Goal: Task Accomplishment & Management: Manage account settings

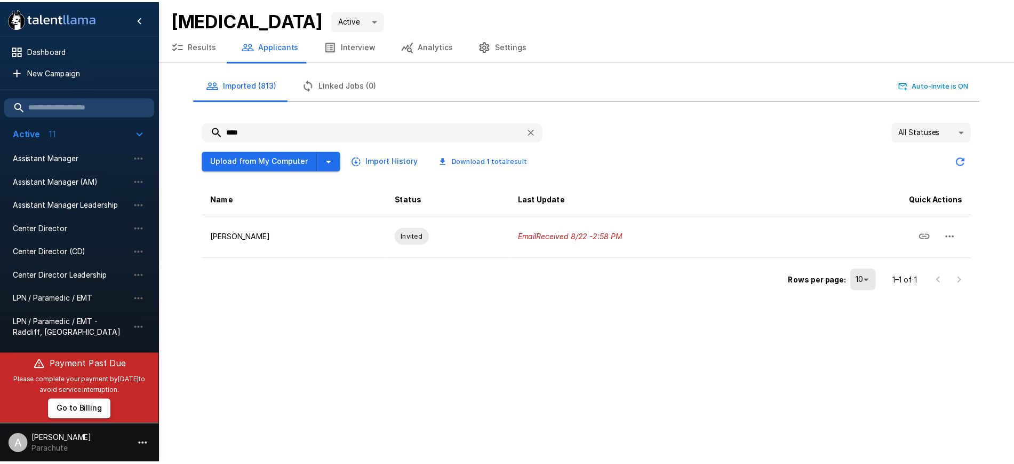
scroll to position [96, 0]
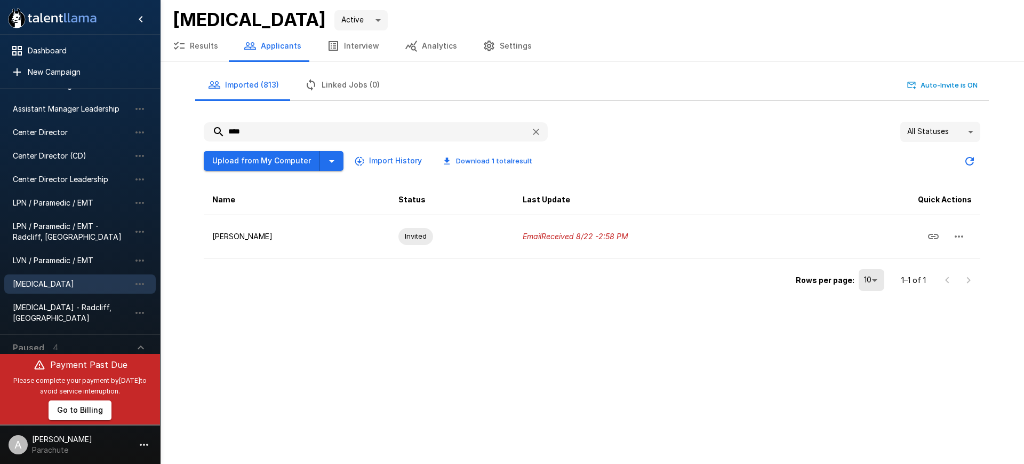
click at [71, 277] on div "[MEDICAL_DATA]" at bounding box center [80, 283] width 152 height 19
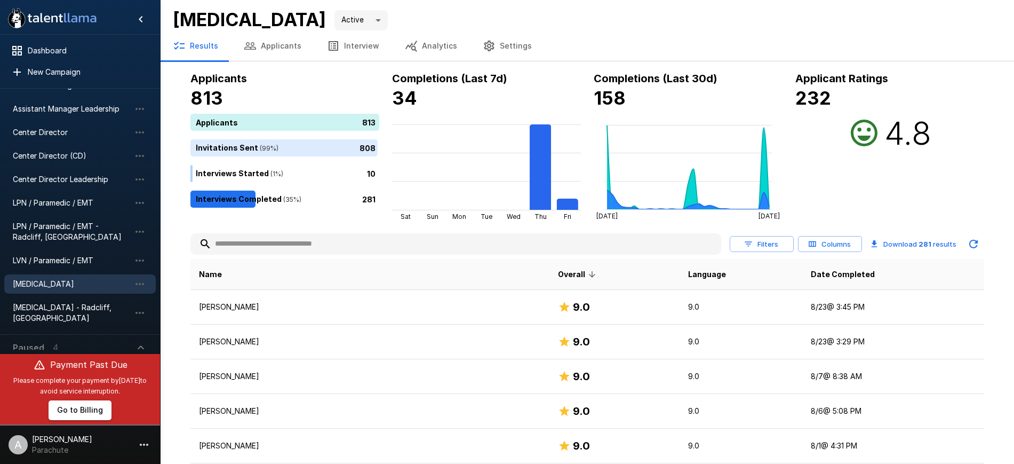
click at [262, 44] on button "Applicants" at bounding box center [272, 46] width 83 height 30
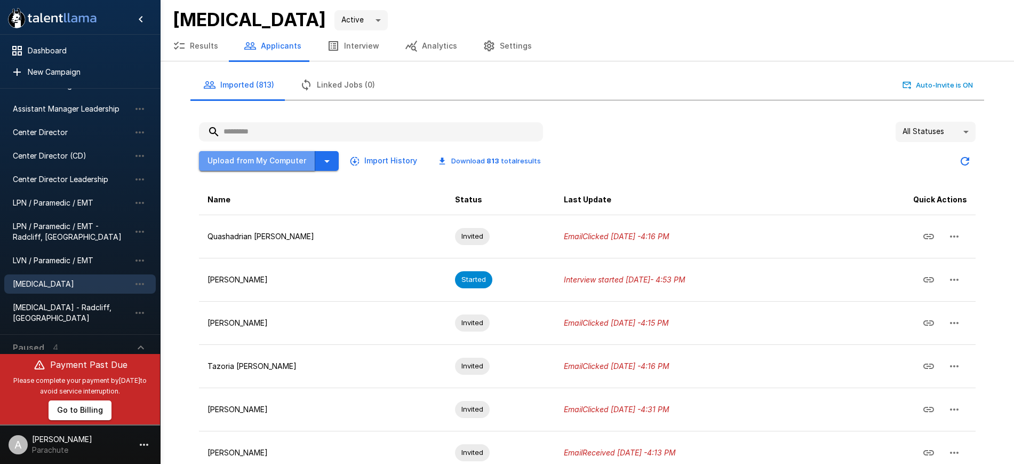
click at [276, 163] on button "Upload from My Computer" at bounding box center [257, 161] width 116 height 20
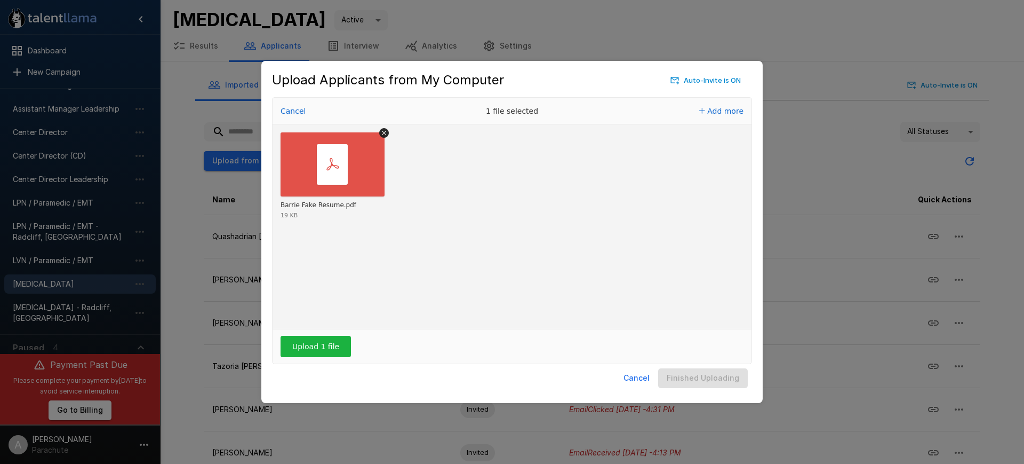
click at [510, 387] on div "Cancel Finished Uploading" at bounding box center [512, 378] width 480 height 28
click at [334, 345] on button "Upload 1 file" at bounding box center [316, 346] width 70 height 21
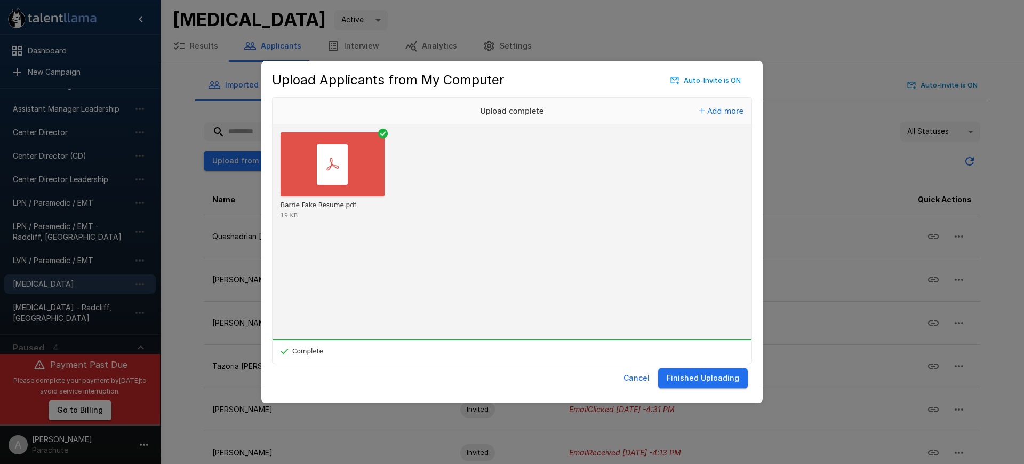
click at [700, 372] on button "Finished Uploading" at bounding box center [703, 378] width 90 height 20
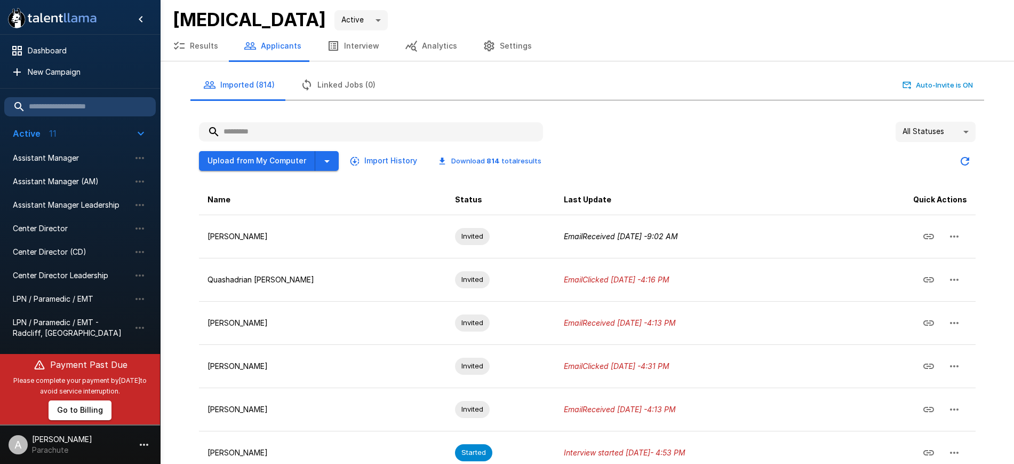
click at [113, 11] on div ".st0{fill:#FFFFFF;} .st1{fill:#76a4ed;}" at bounding box center [80, 17] width 160 height 34
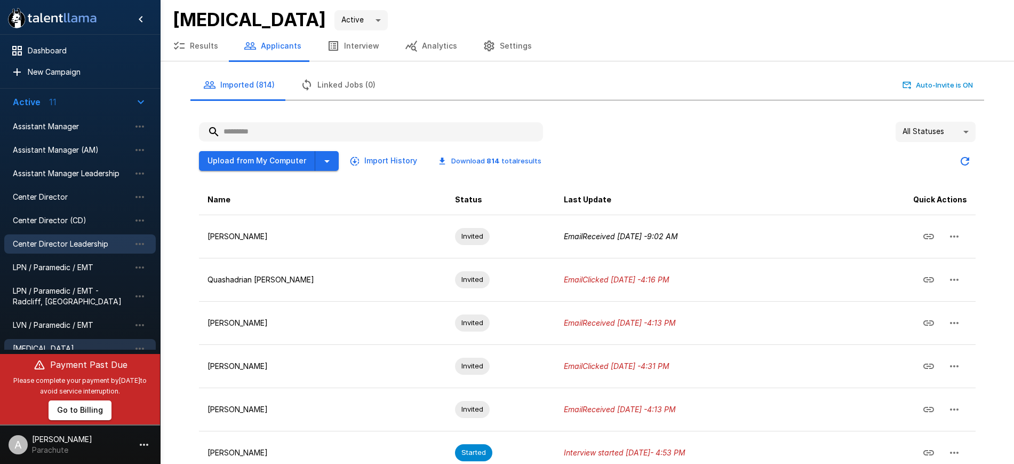
scroll to position [40, 0]
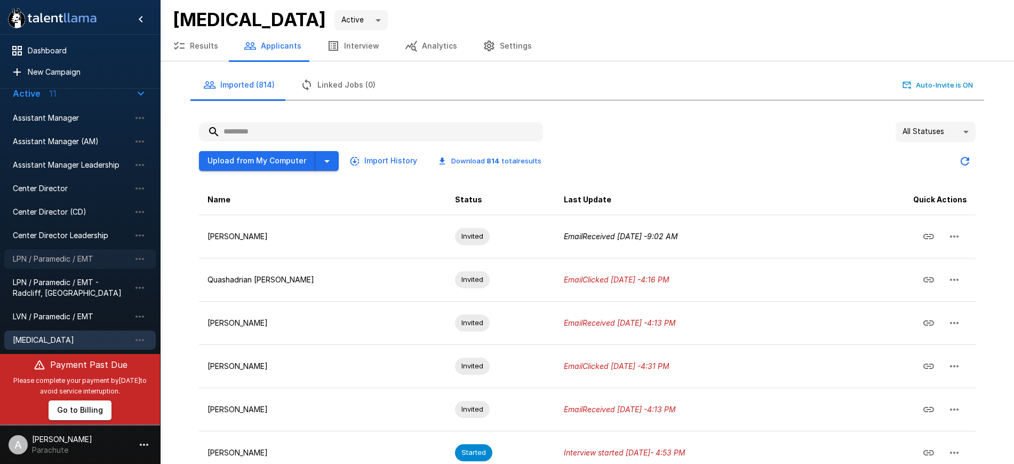
click at [61, 258] on span "LPN / Paramedic / EMT" at bounding box center [71, 258] width 117 height 11
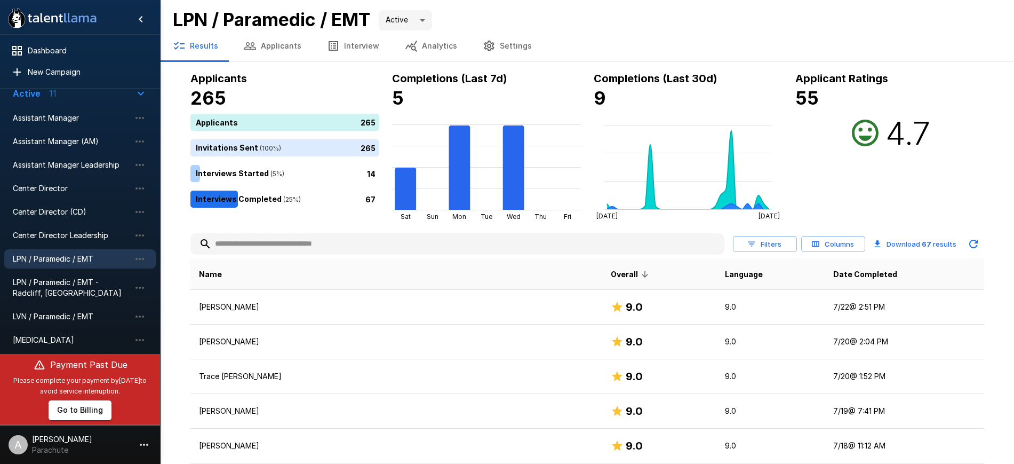
click at [274, 53] on button "Applicants" at bounding box center [272, 46] width 83 height 30
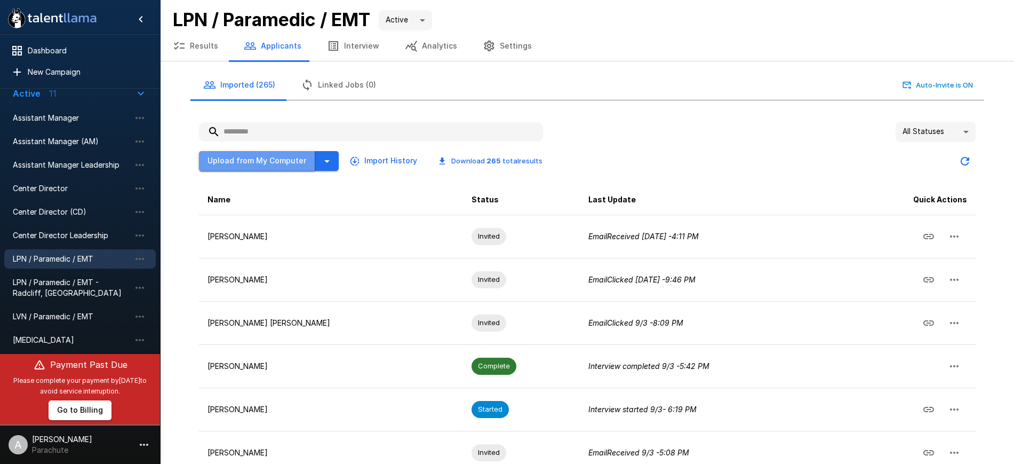
click at [265, 157] on button "Upload from My Computer" at bounding box center [257, 161] width 116 height 20
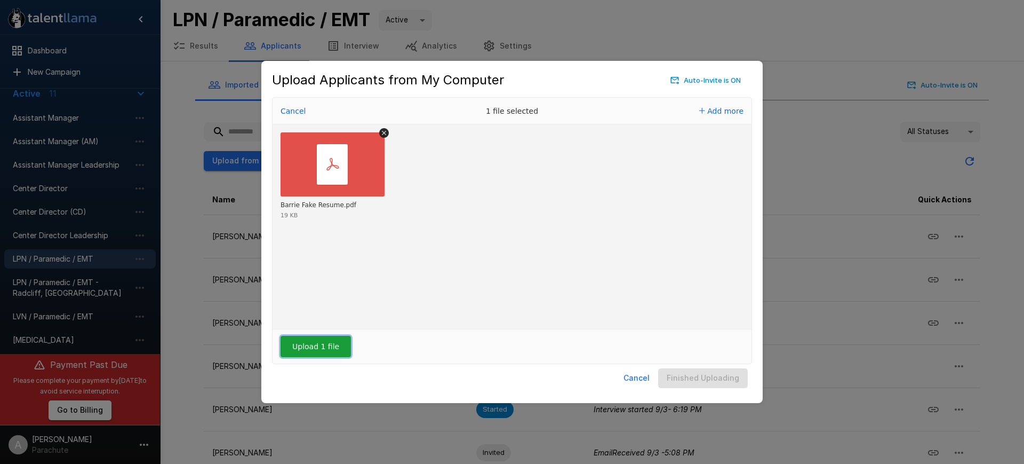
click at [296, 345] on button "Upload 1 file" at bounding box center [316, 346] width 70 height 21
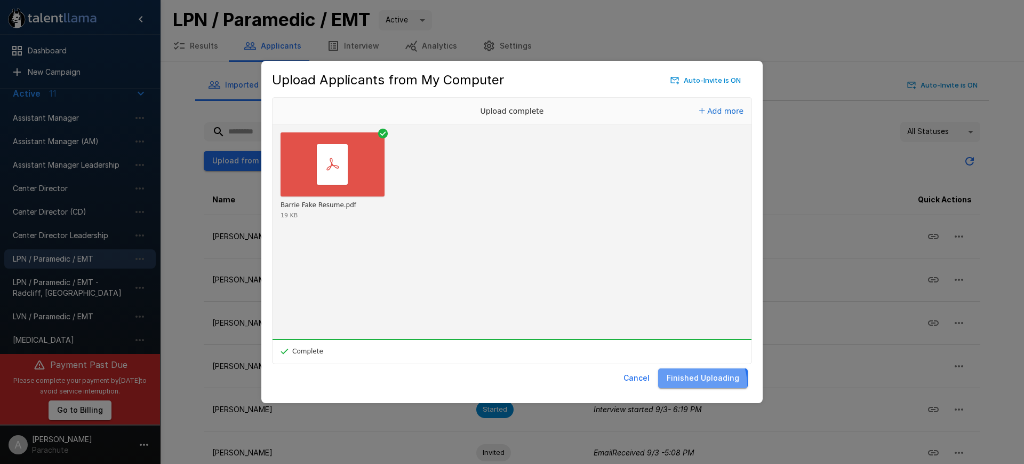
click at [697, 384] on button "Finished Uploading" at bounding box center [703, 378] width 90 height 20
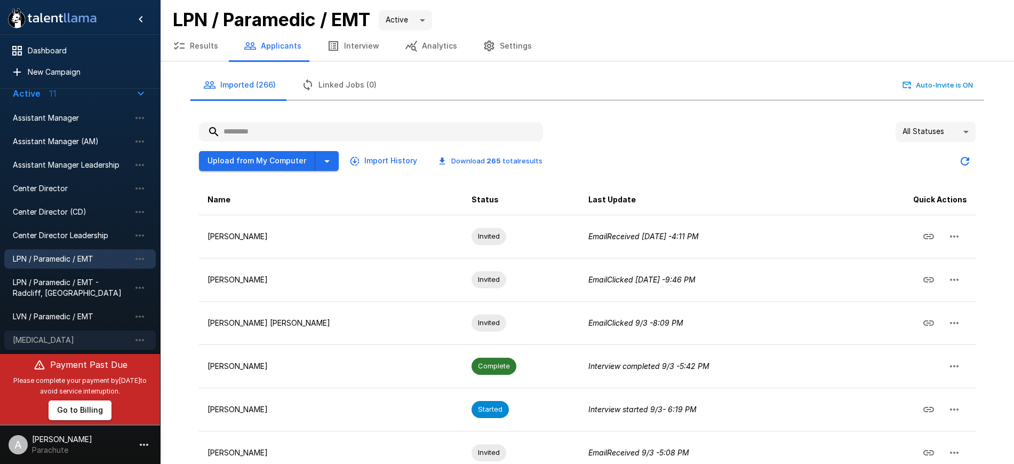
click at [50, 334] on span "[MEDICAL_DATA]" at bounding box center [71, 339] width 117 height 11
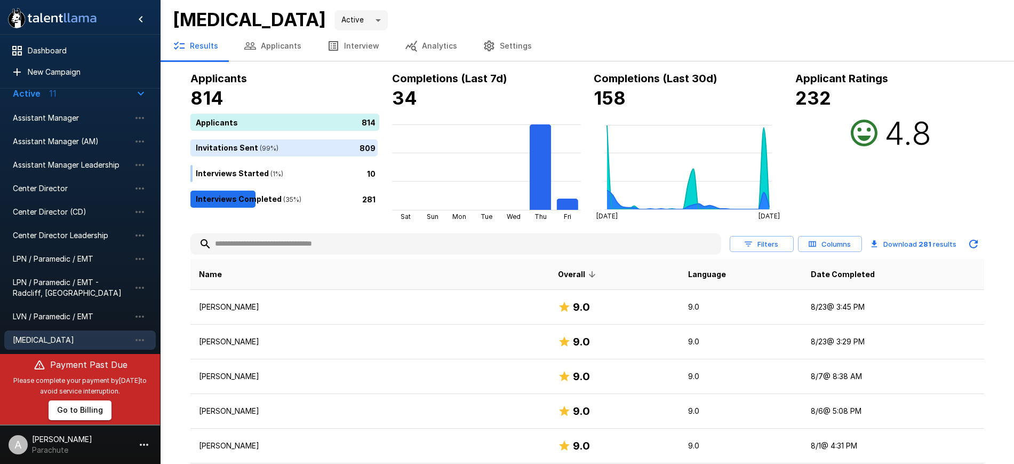
click at [483, 45] on icon "button" at bounding box center [489, 45] width 13 height 13
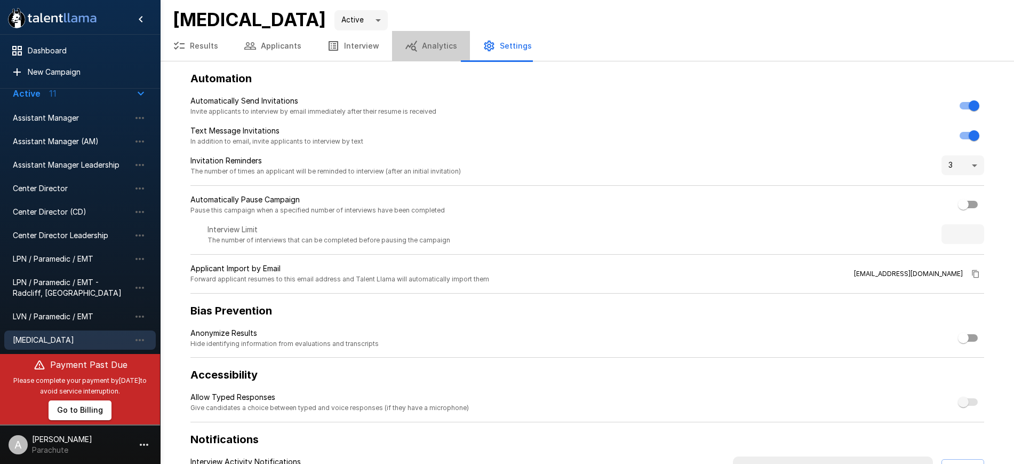
click at [425, 38] on button "Analytics" at bounding box center [431, 46] width 78 height 30
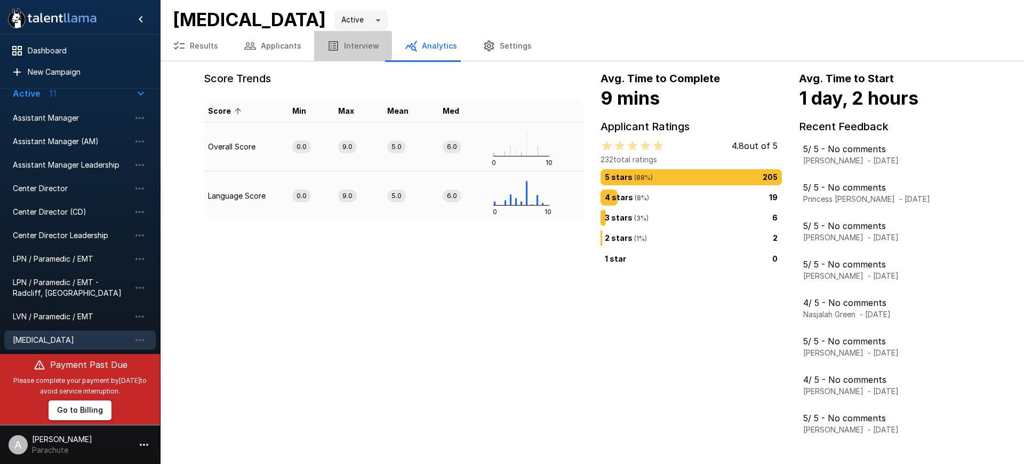
click at [346, 45] on button "Interview" at bounding box center [353, 46] width 78 height 30
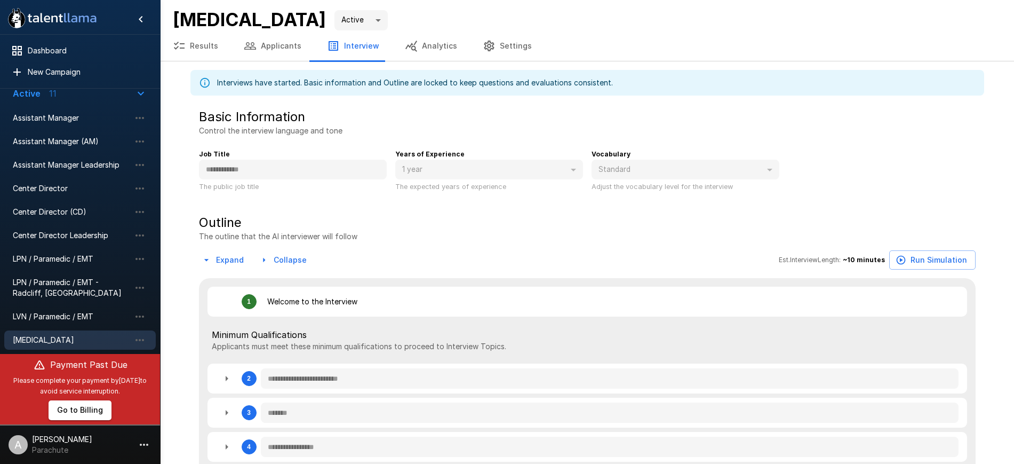
type textarea "*"
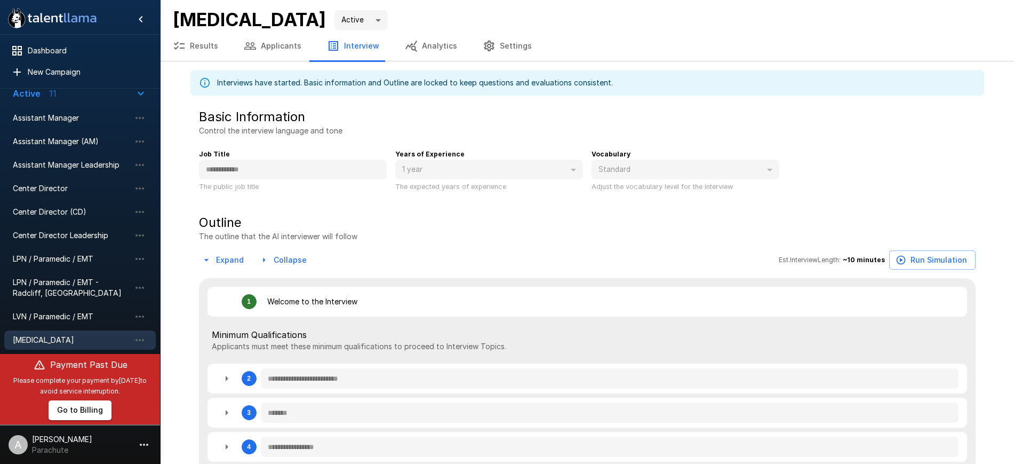
type textarea "*"
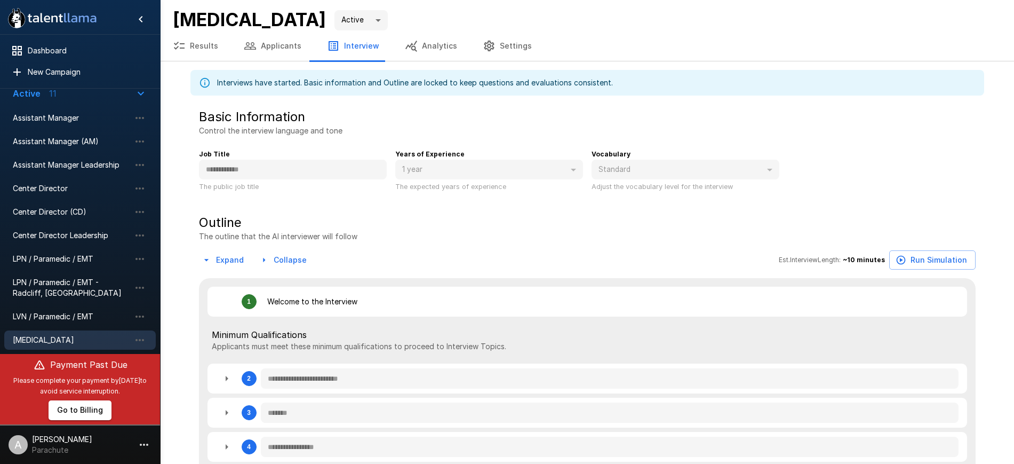
type textarea "*"
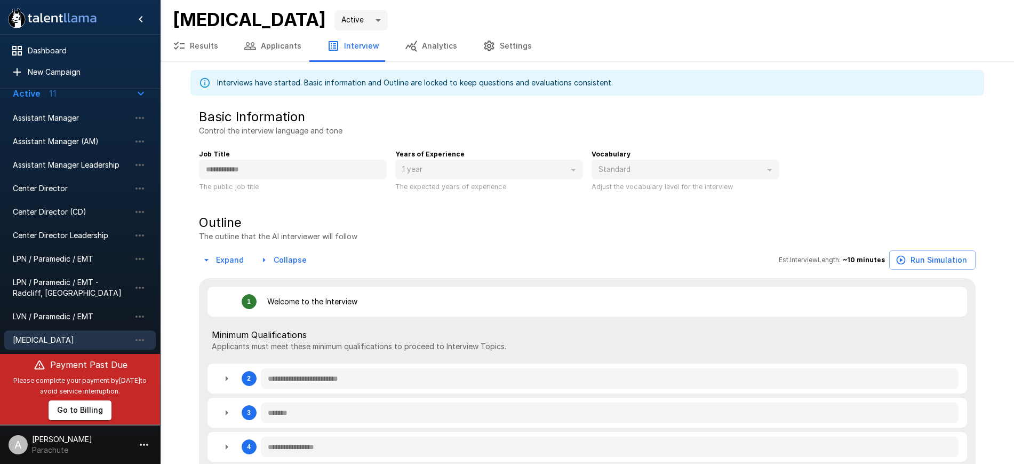
type textarea "*"
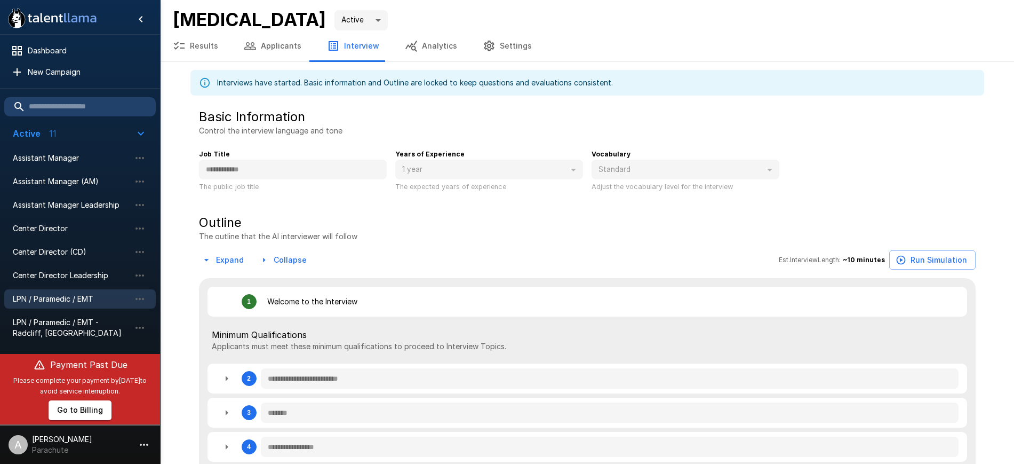
scroll to position [96, 0]
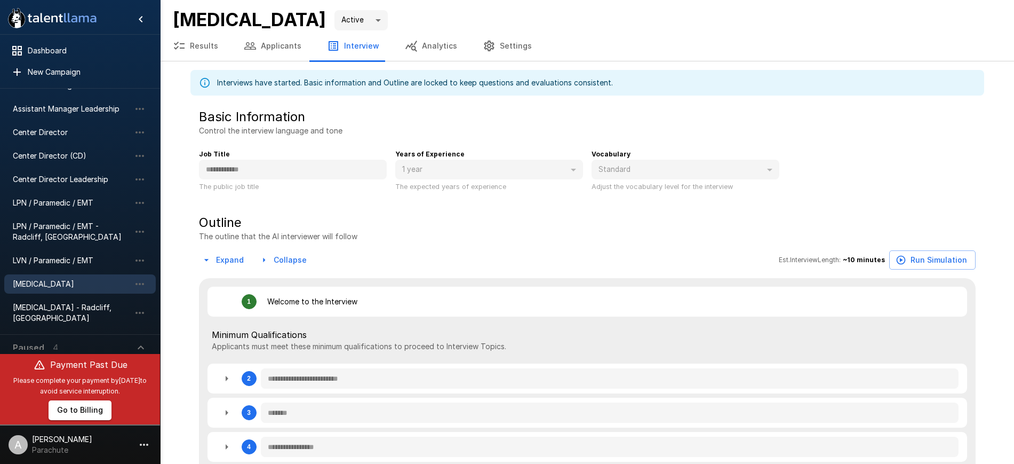
click at [63, 276] on div "[MEDICAL_DATA]" at bounding box center [80, 283] width 152 height 19
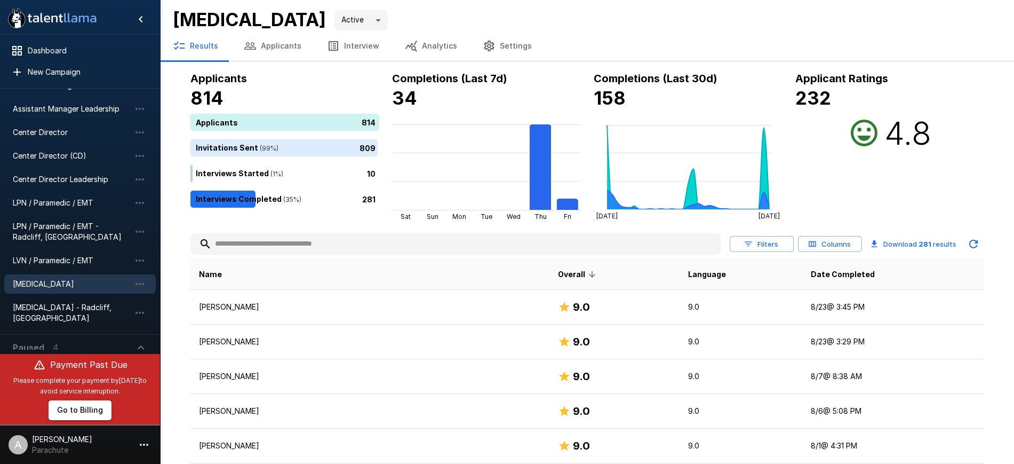
click at [254, 42] on icon "button" at bounding box center [250, 45] width 13 height 13
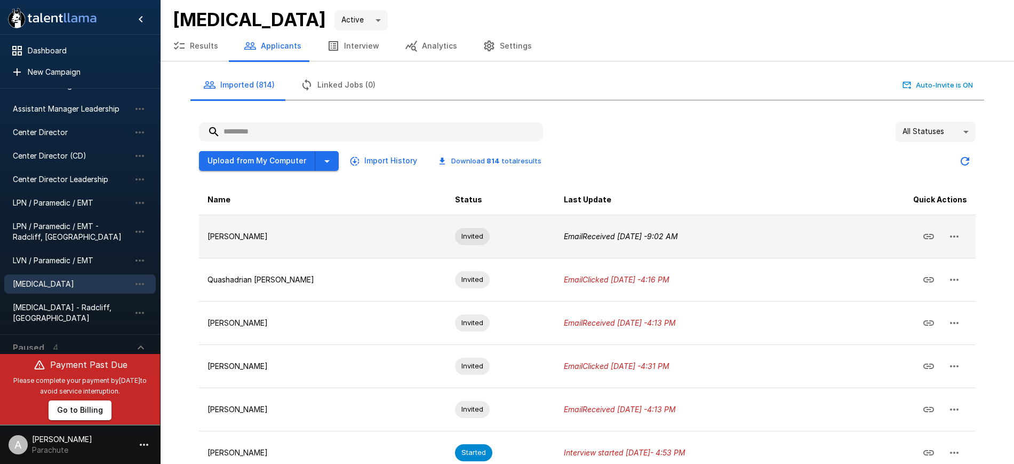
click at [292, 244] on td "[PERSON_NAME]" at bounding box center [323, 235] width 248 height 43
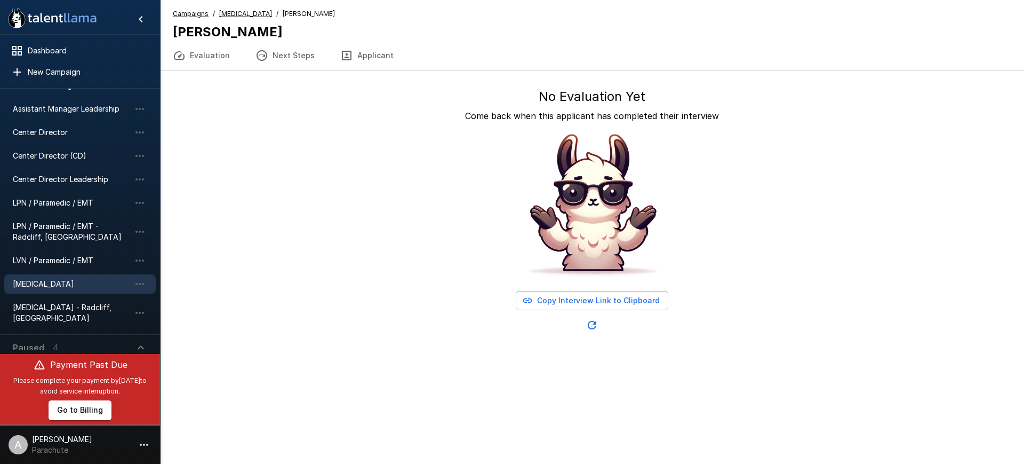
click at [88, 283] on span "[MEDICAL_DATA]" at bounding box center [71, 283] width 117 height 11
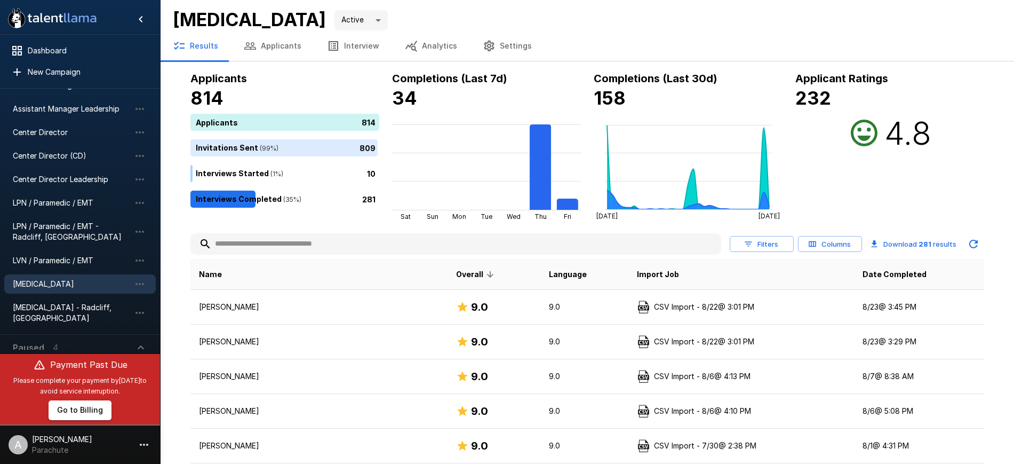
click at [262, 46] on button "Applicants" at bounding box center [272, 46] width 83 height 30
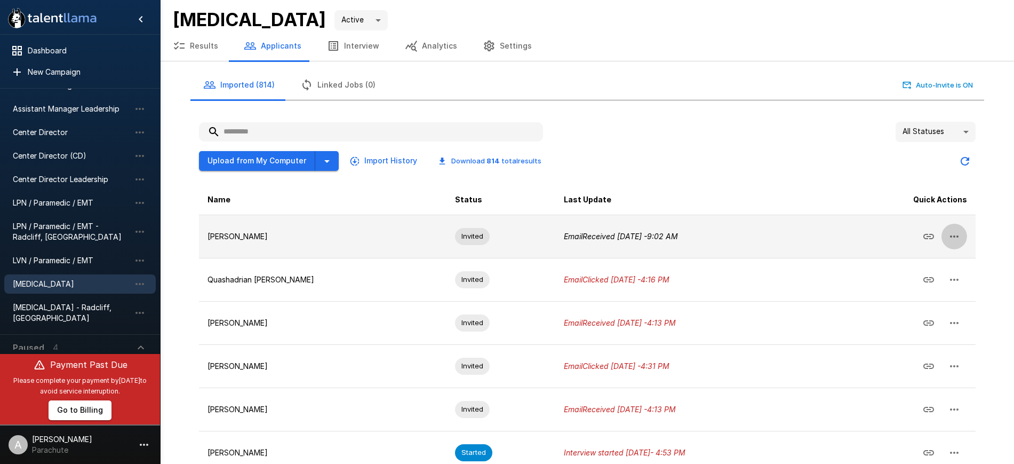
click at [955, 236] on icon "button" at bounding box center [954, 236] width 9 height 2
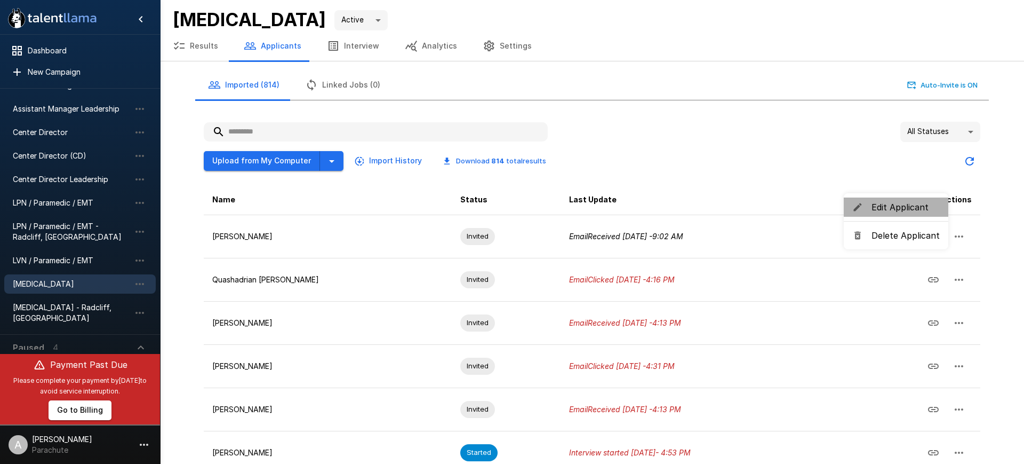
click at [899, 199] on li "Edit Applicant" at bounding box center [896, 206] width 105 height 19
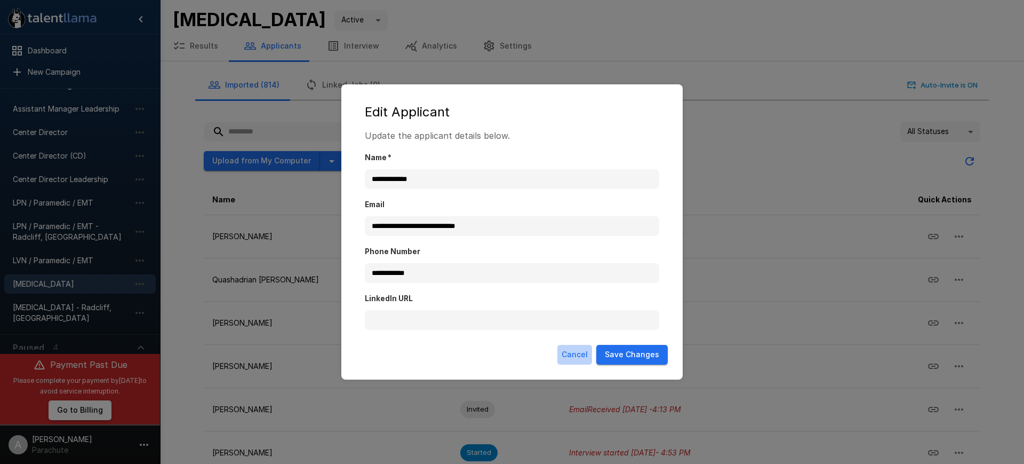
click at [580, 350] on button "Cancel" at bounding box center [574, 355] width 35 height 20
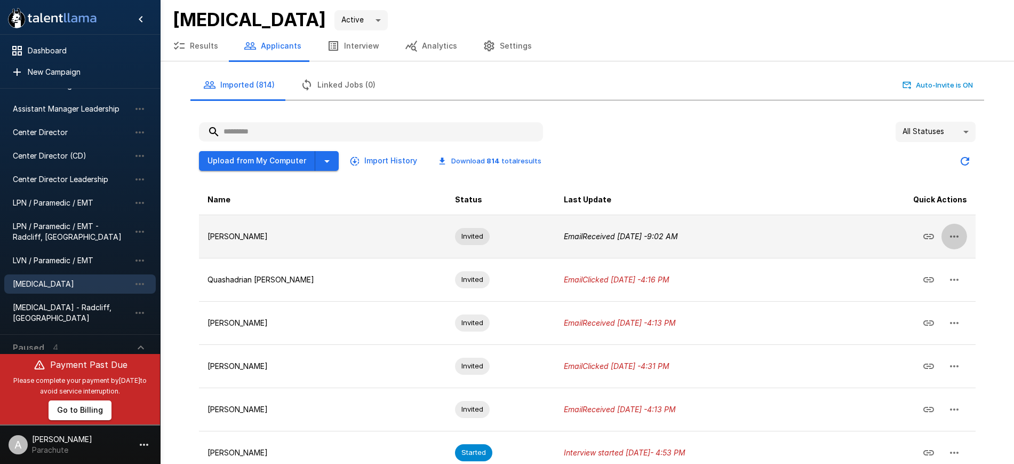
click at [955, 234] on icon "button" at bounding box center [954, 236] width 13 height 13
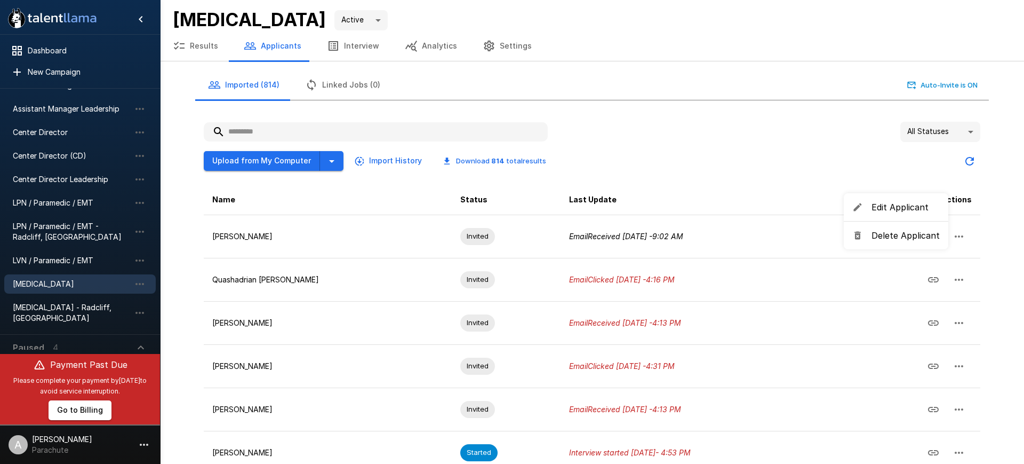
click at [905, 208] on span "Edit Applicant" at bounding box center [906, 207] width 68 height 13
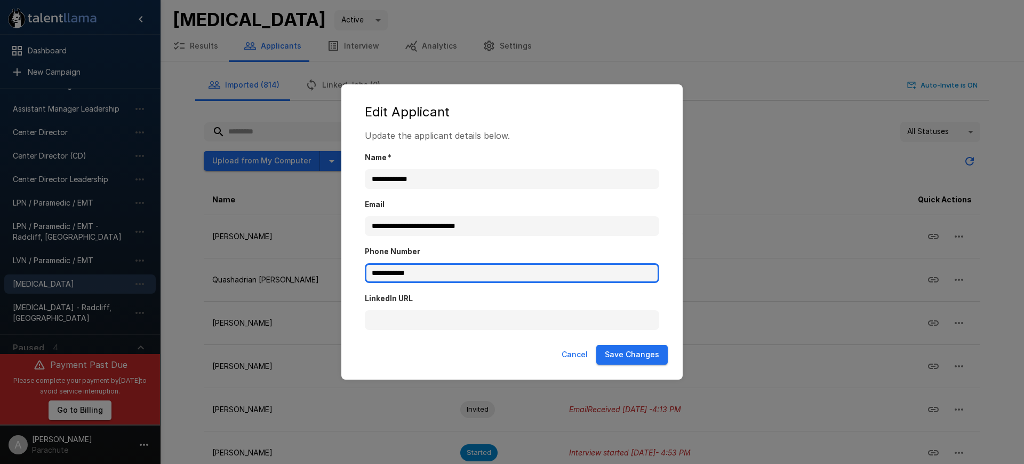
click at [515, 272] on input "**********" at bounding box center [512, 273] width 294 height 20
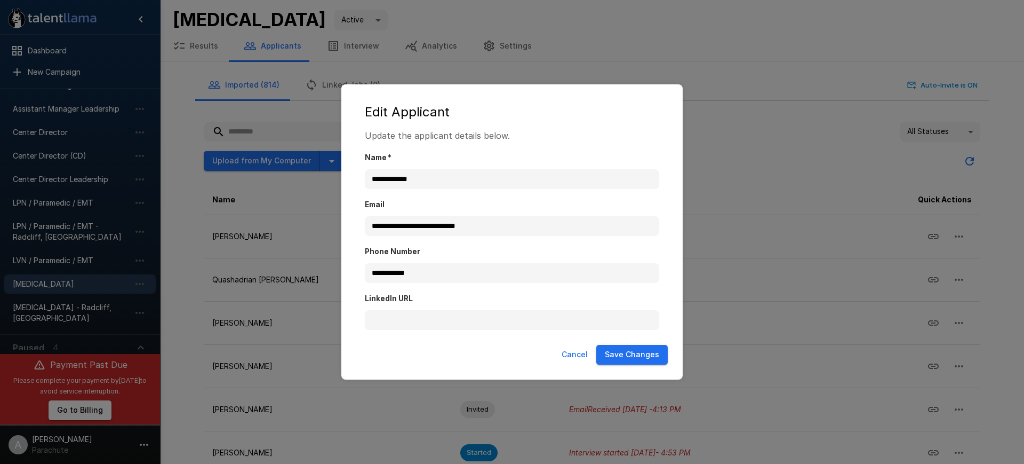
click at [482, 365] on div "Cancel Save Changes" at bounding box center [512, 354] width 320 height 28
click at [575, 357] on button "Cancel" at bounding box center [574, 355] width 35 height 20
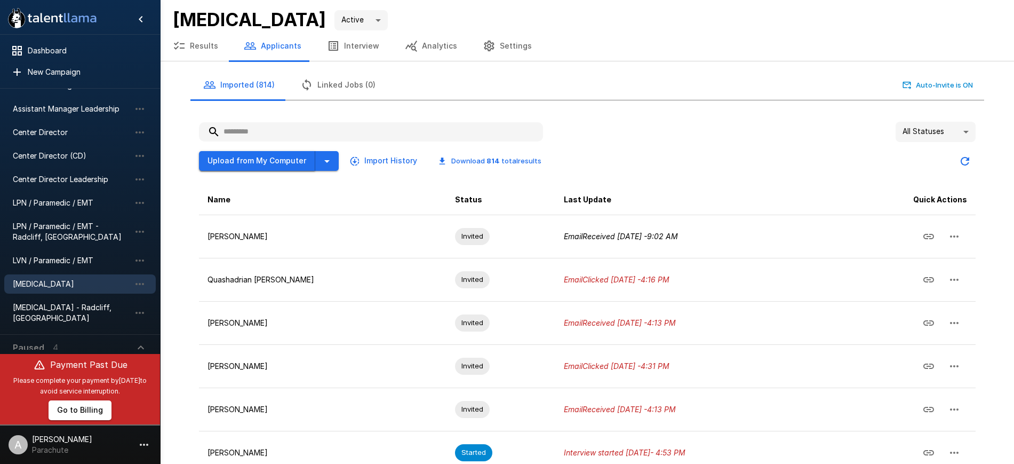
click at [280, 164] on button "Upload from My Computer" at bounding box center [257, 161] width 116 height 20
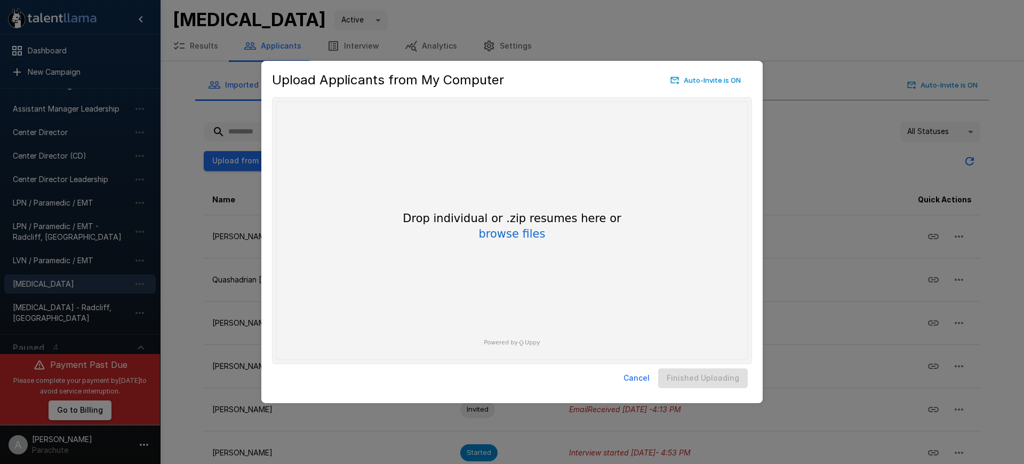
click at [330, 203] on div "Drop individual or .zip resumes here or browse files Powered by Uppy" at bounding box center [512, 230] width 472 height 258
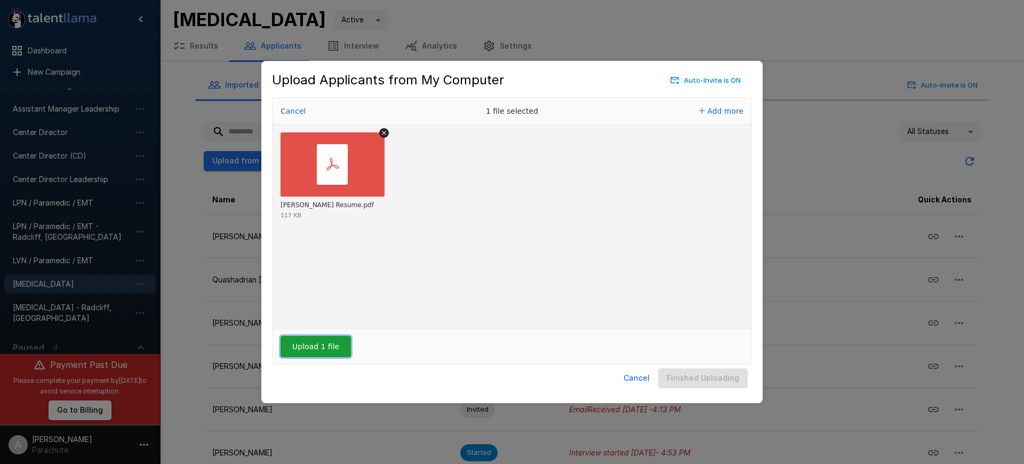
click at [314, 347] on button "Upload 1 file" at bounding box center [316, 346] width 70 height 21
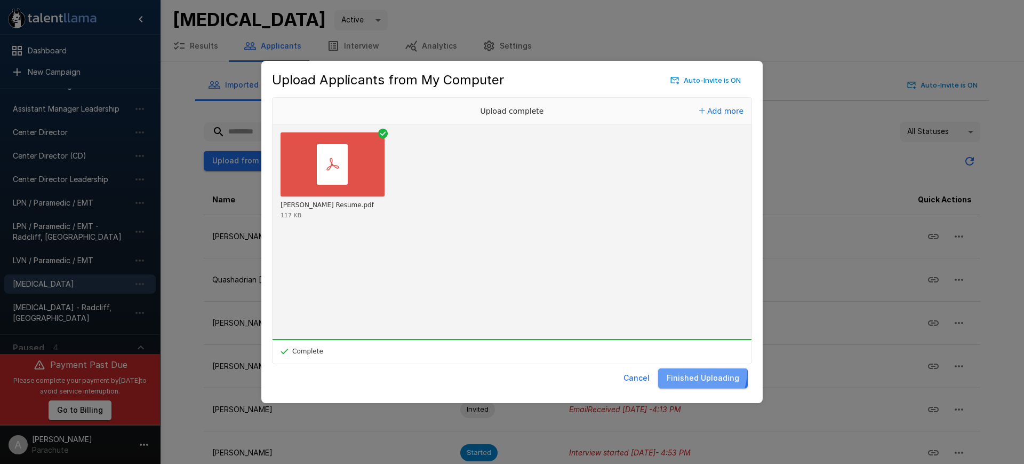
click at [690, 371] on button "Finished Uploading" at bounding box center [703, 378] width 90 height 20
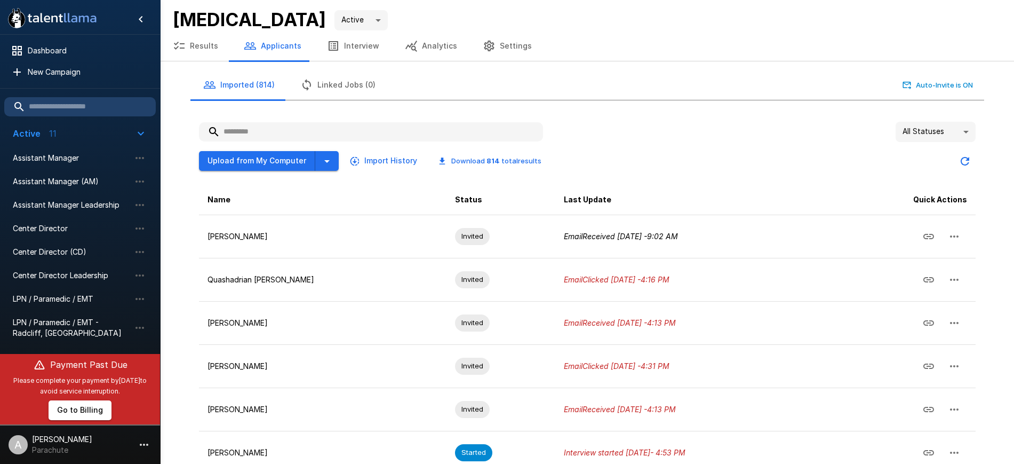
click at [349, 127] on input "text" at bounding box center [371, 131] width 344 height 19
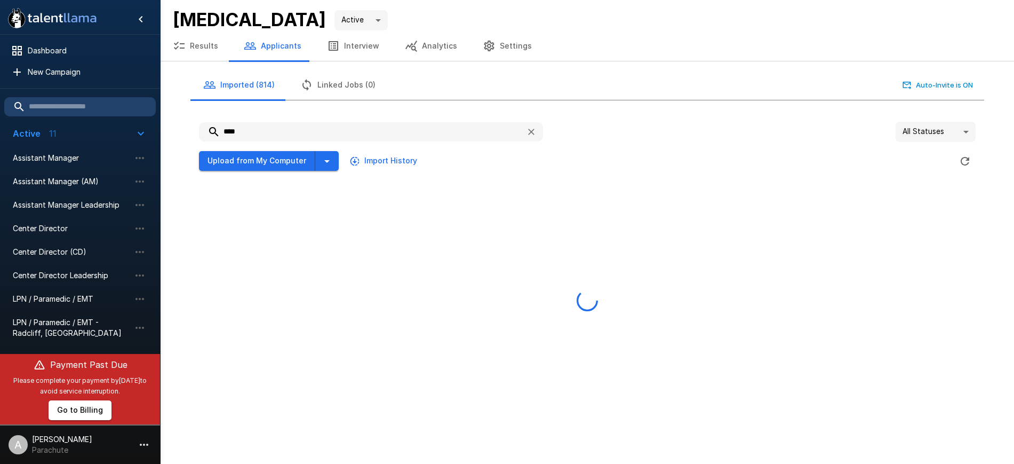
type input "****"
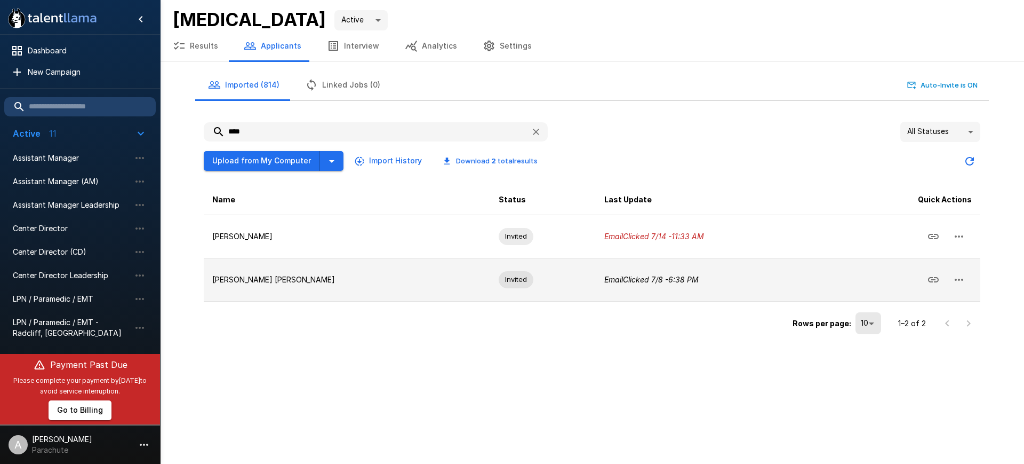
click at [958, 280] on icon "button" at bounding box center [959, 279] width 13 height 13
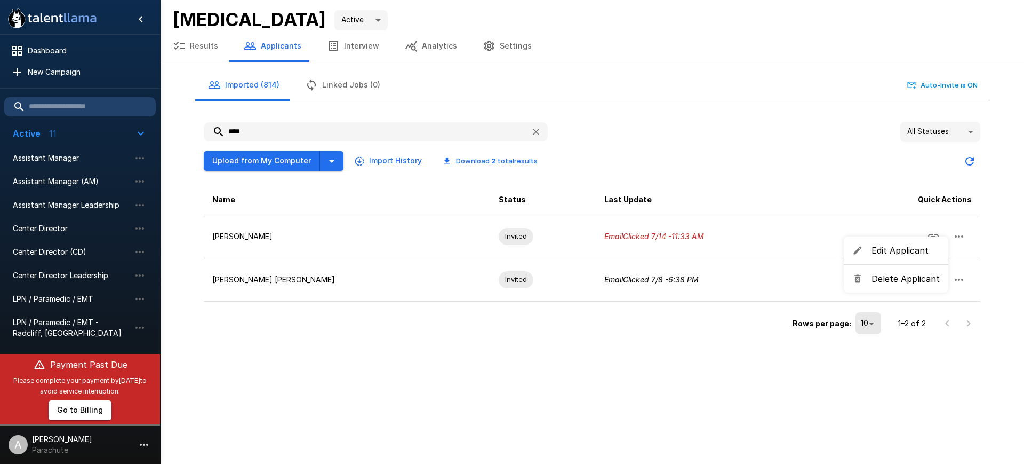
click at [907, 277] on span "Delete Applicant" at bounding box center [906, 278] width 68 height 13
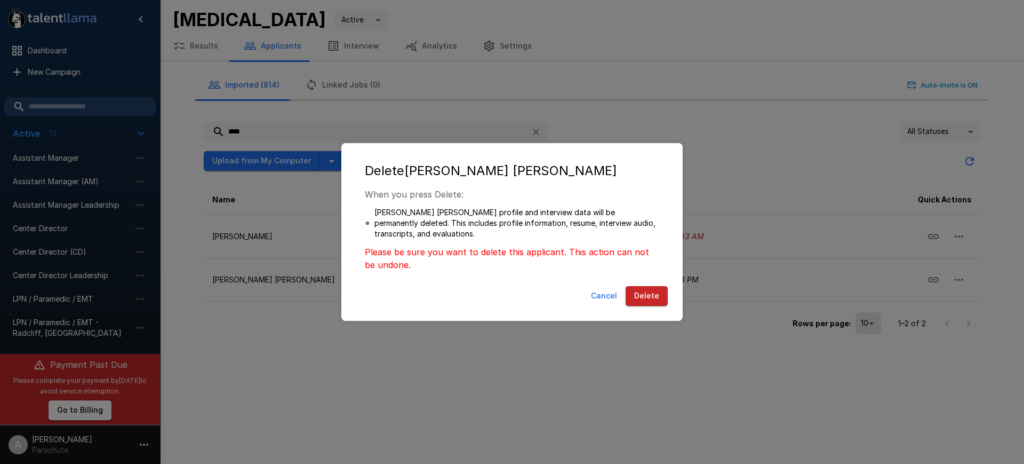
click at [641, 298] on button "Delete" at bounding box center [647, 296] width 42 height 20
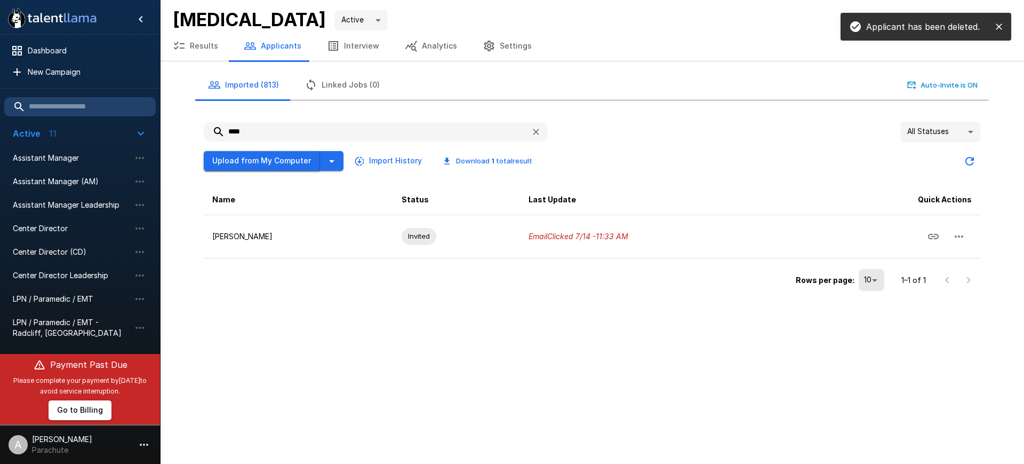
click at [289, 165] on button "Upload from My Computer" at bounding box center [262, 161] width 116 height 20
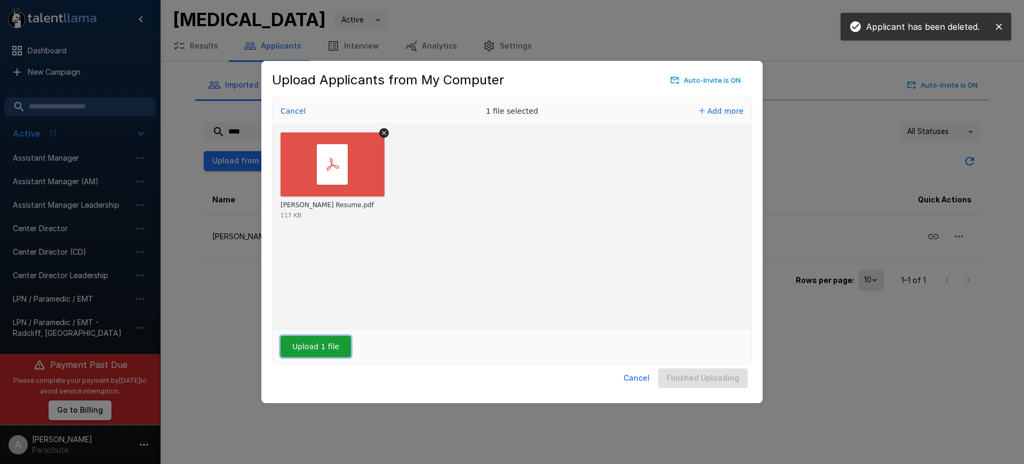
click at [292, 355] on button "Upload 1 file" at bounding box center [316, 346] width 70 height 21
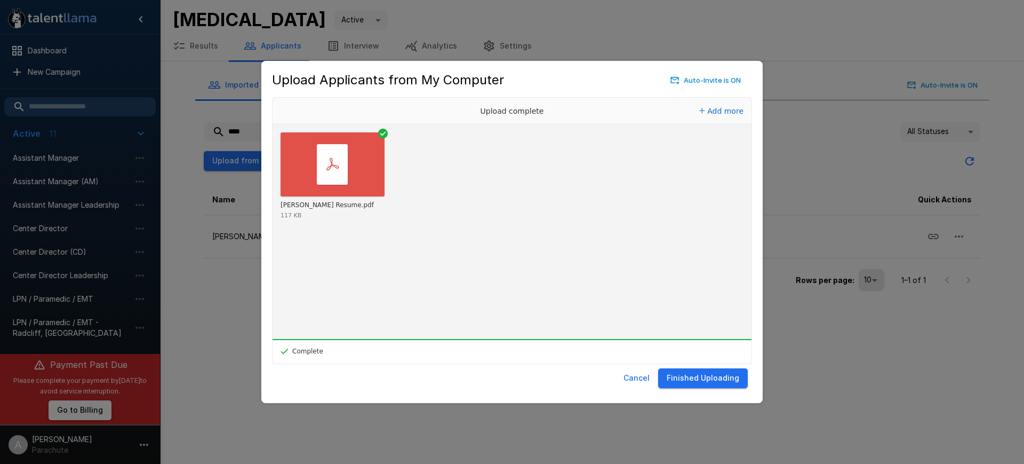
click at [712, 377] on button "Finished Uploading" at bounding box center [703, 378] width 90 height 20
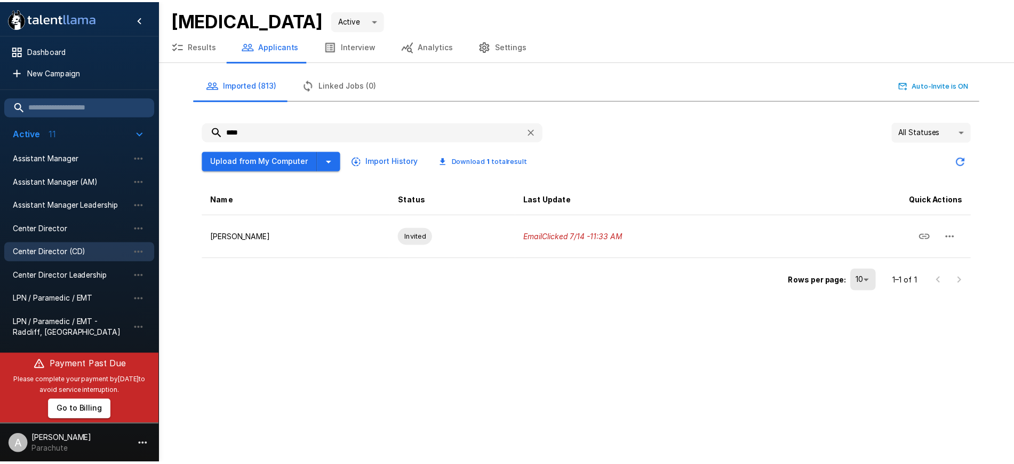
scroll to position [96, 0]
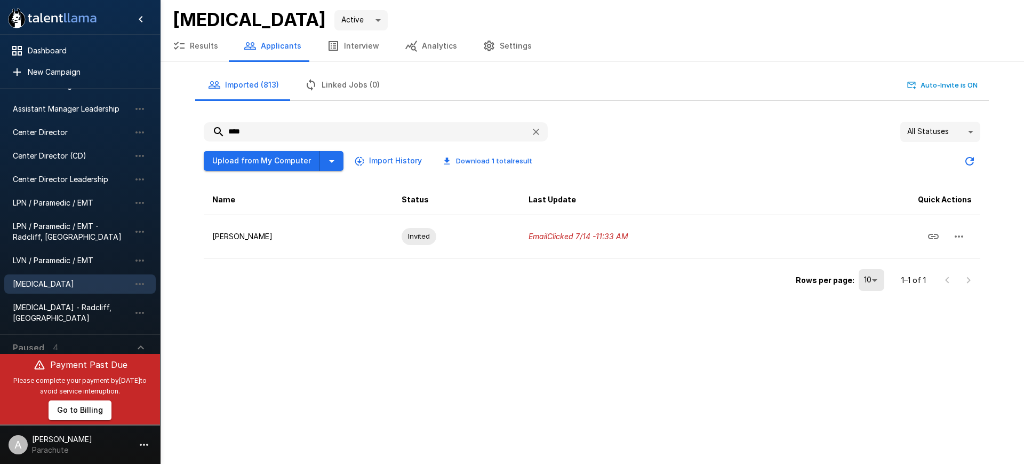
click at [61, 285] on span "[MEDICAL_DATA]" at bounding box center [71, 283] width 117 height 11
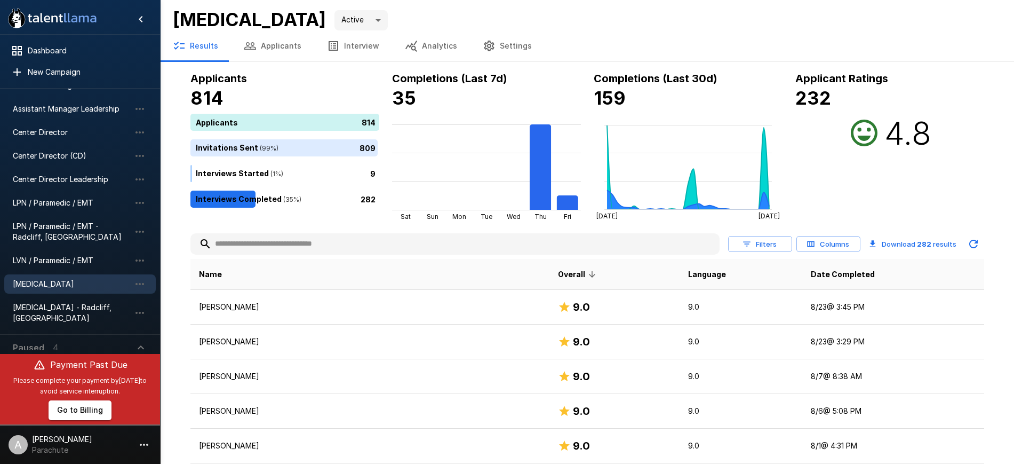
click at [263, 47] on button "Applicants" at bounding box center [272, 46] width 83 height 30
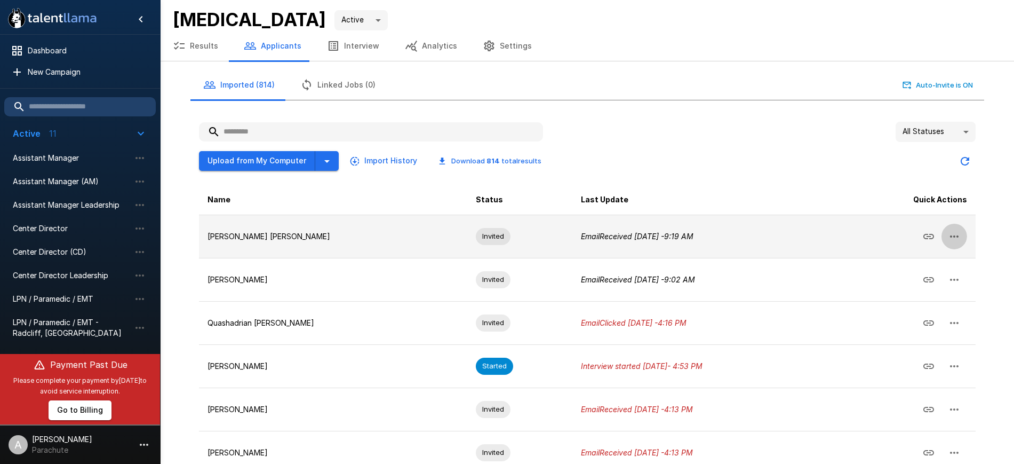
click at [959, 231] on icon "button" at bounding box center [954, 236] width 13 height 13
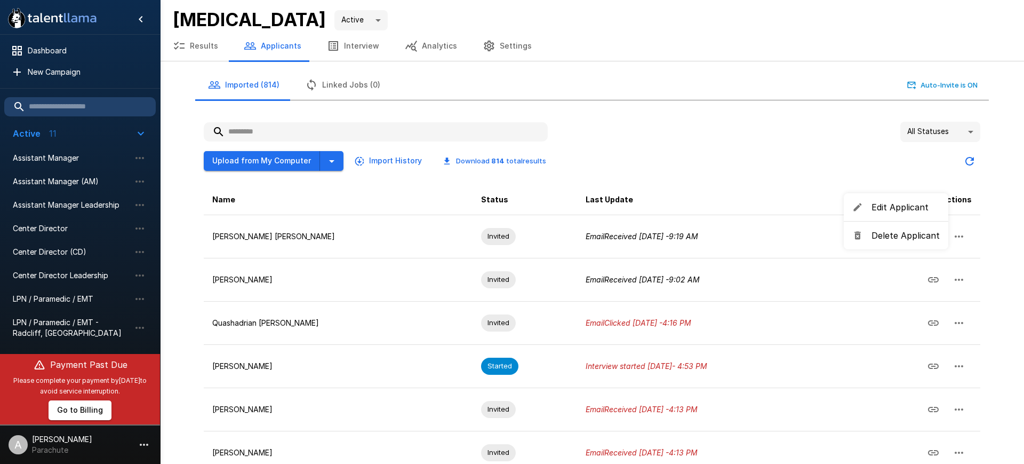
click at [906, 206] on span "Edit Applicant" at bounding box center [906, 207] width 68 height 13
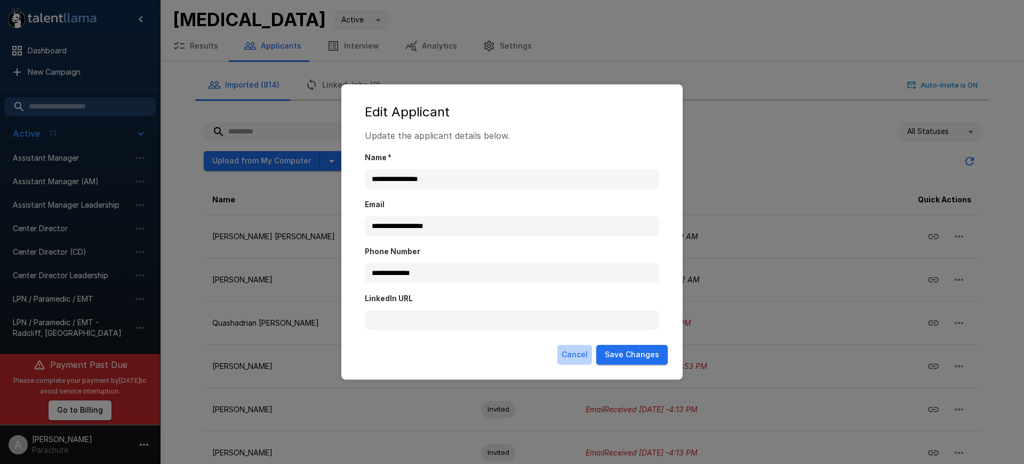
click at [564, 357] on button "Cancel" at bounding box center [574, 355] width 35 height 20
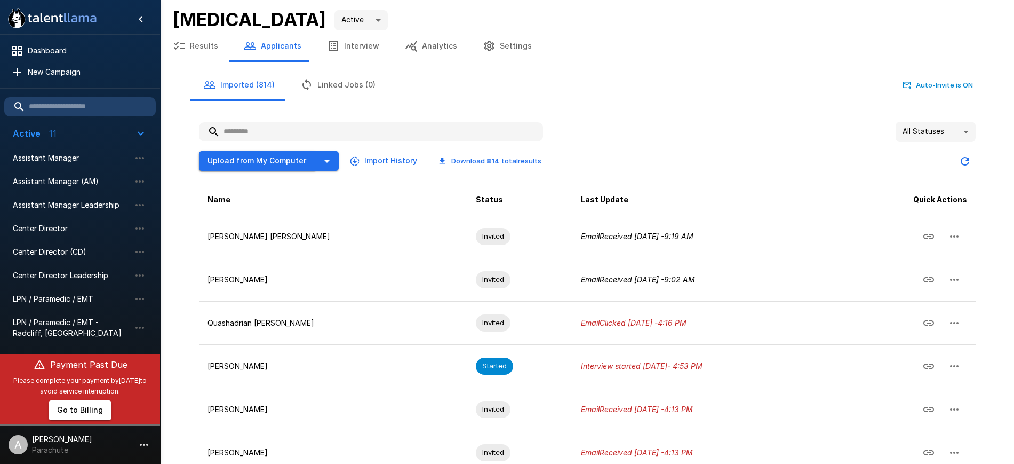
click at [257, 164] on button "Upload from My Computer" at bounding box center [257, 161] width 116 height 20
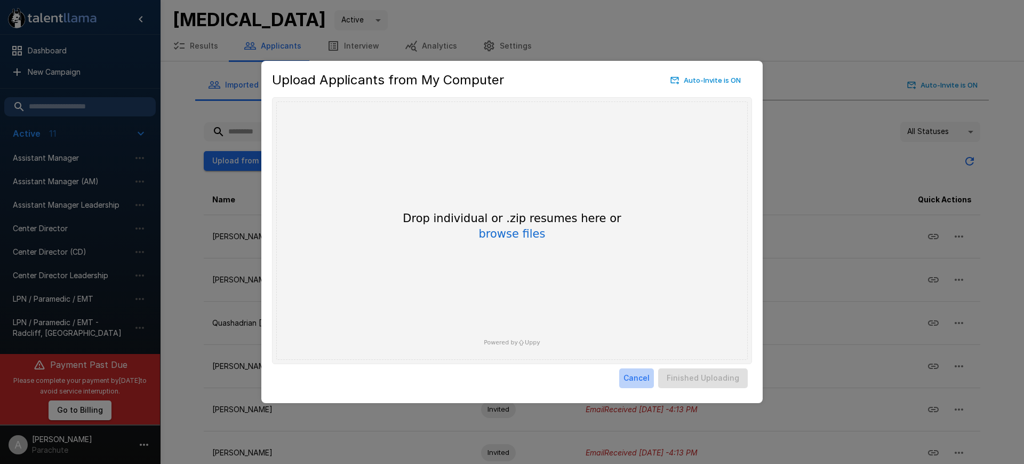
click at [635, 374] on button "Cancel" at bounding box center [636, 378] width 35 height 20
